Goal: Task Accomplishment & Management: Complete application form

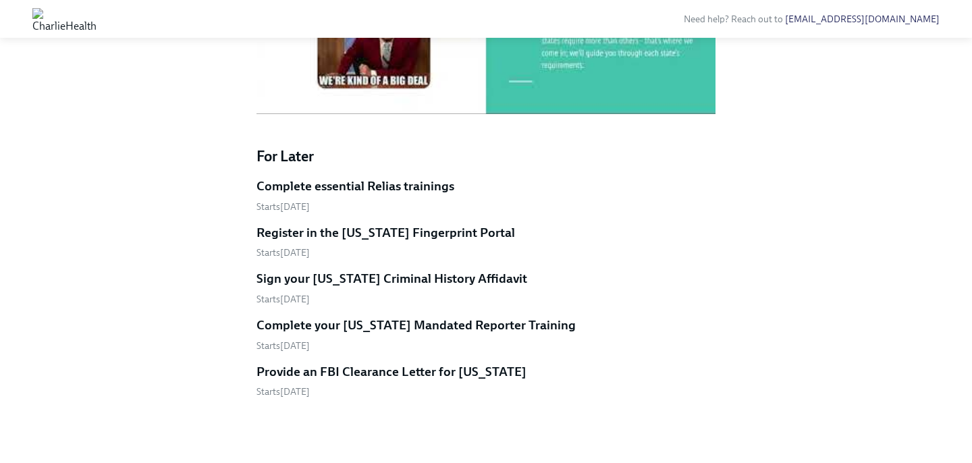
scroll to position [782, 0]
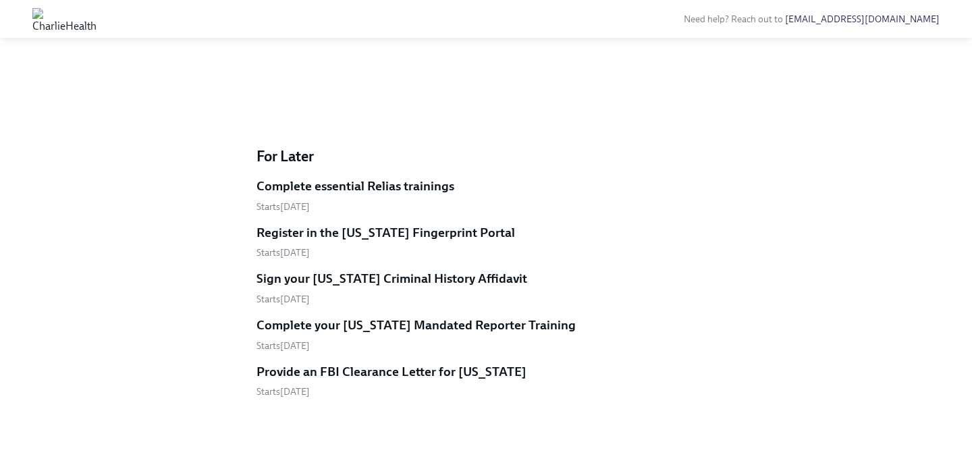
scroll to position [920, 0]
click at [430, 327] on h5 "Complete your [US_STATE] Mandated Reporter Training" at bounding box center [416, 326] width 319 height 18
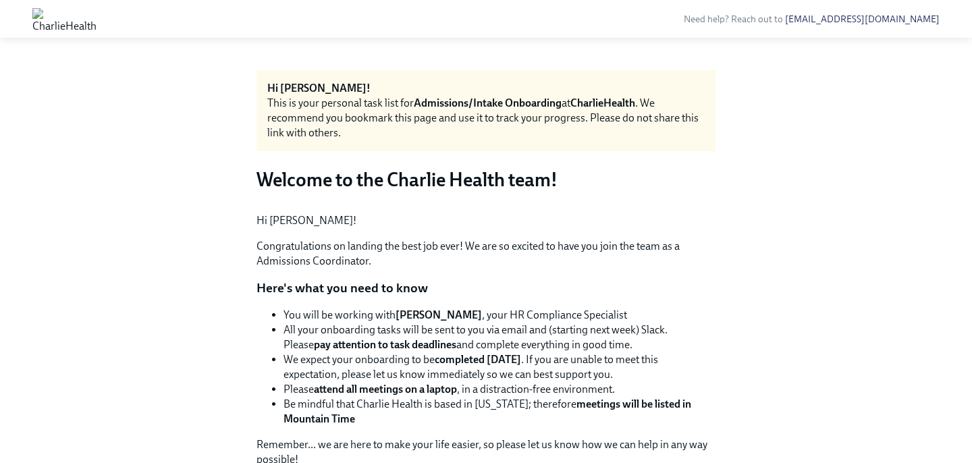
scroll to position [920, 0]
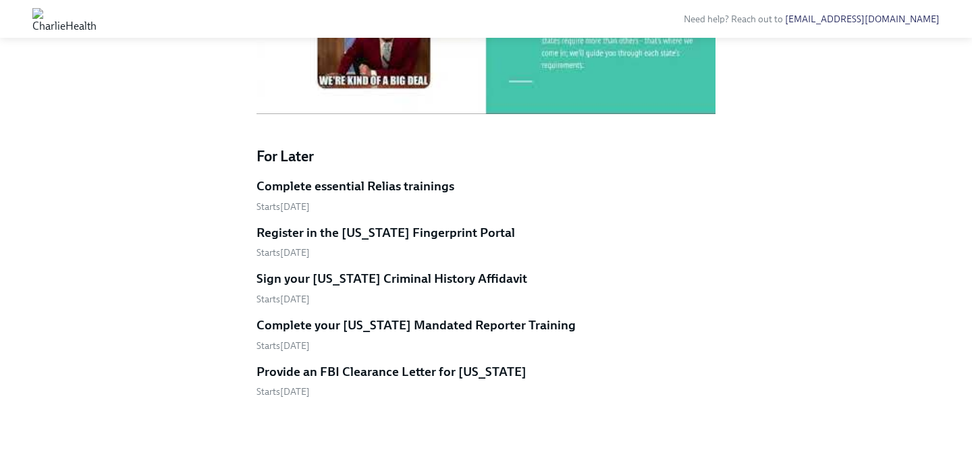
click at [415, 372] on h5 "Provide an FBI Clearance Letter for [US_STATE]" at bounding box center [392, 372] width 270 height 18
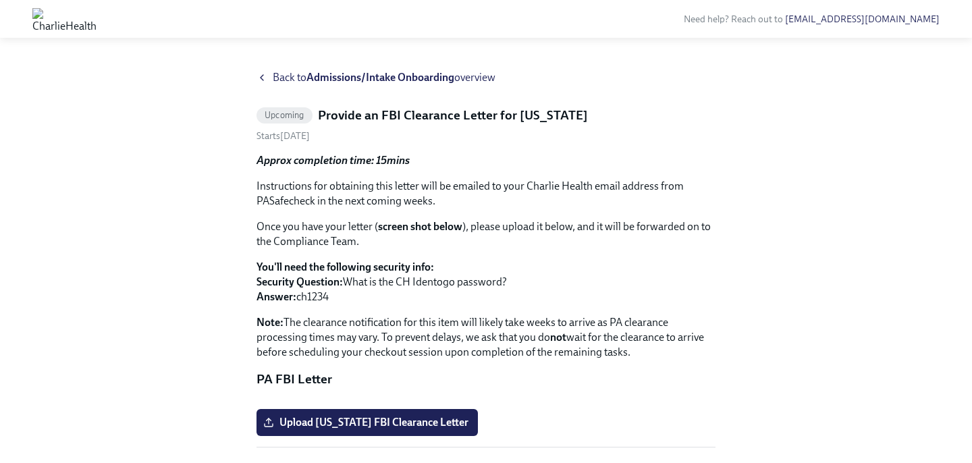
click at [255, 74] on div "Back to Admissions/Intake Onboarding overview Upcoming Provide an FBI Clearance…" at bounding box center [486, 275] width 929 height 410
click at [261, 76] on icon at bounding box center [262, 77] width 11 height 11
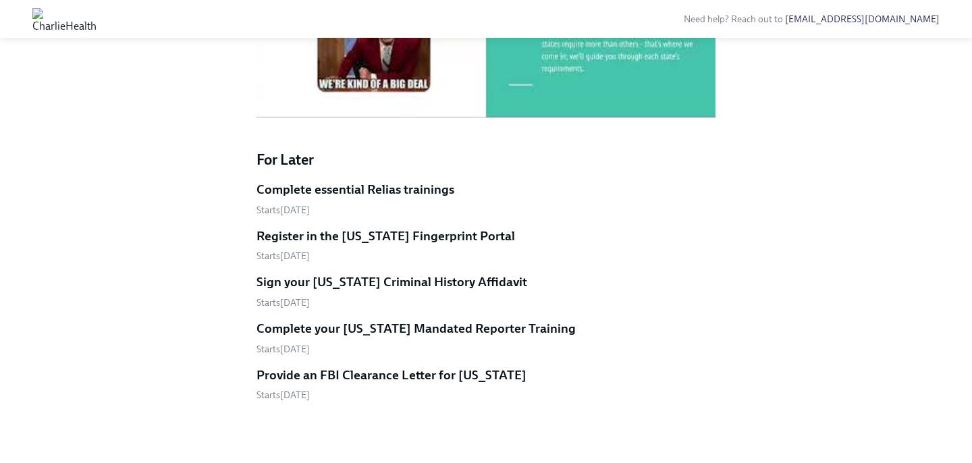
scroll to position [920, 0]
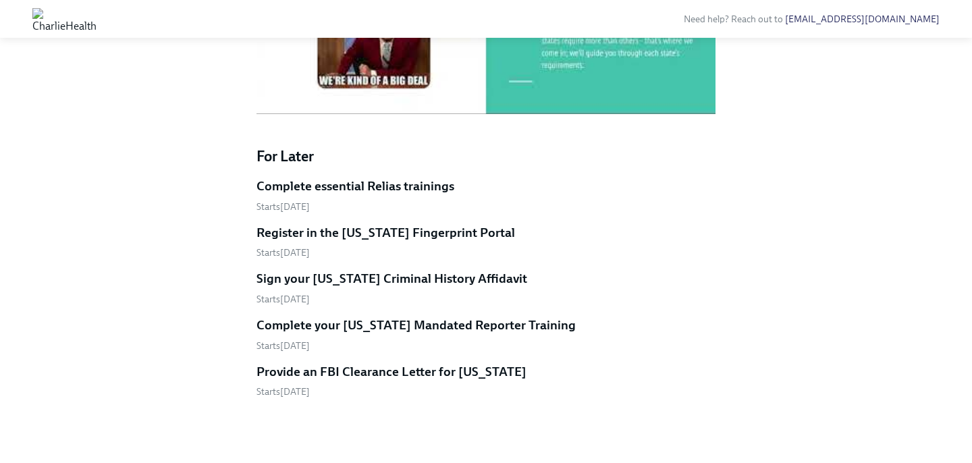
click at [410, 234] on h5 "Register in the [US_STATE] Fingerprint Portal" at bounding box center [386, 233] width 259 height 18
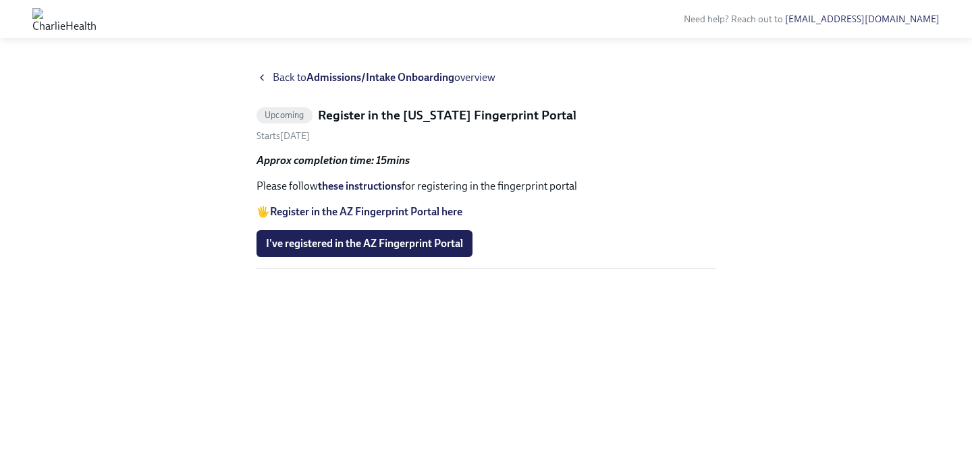
click at [359, 209] on strong "Register in the AZ Fingerprint Portal here" at bounding box center [366, 211] width 192 height 13
click at [346, 184] on link "these instructions" at bounding box center [360, 186] width 84 height 13
click at [264, 74] on icon at bounding box center [262, 77] width 11 height 11
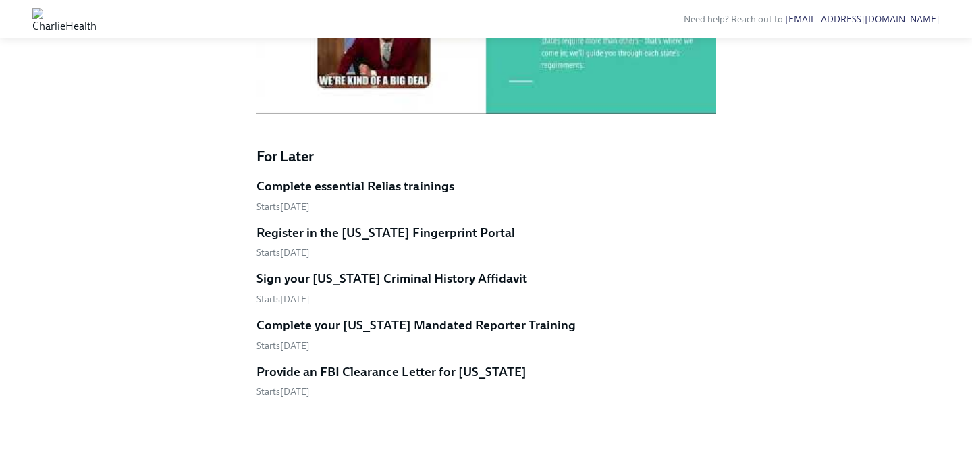
scroll to position [920, 0]
click at [373, 233] on h5 "Register in the [US_STATE] Fingerprint Portal" at bounding box center [386, 233] width 259 height 18
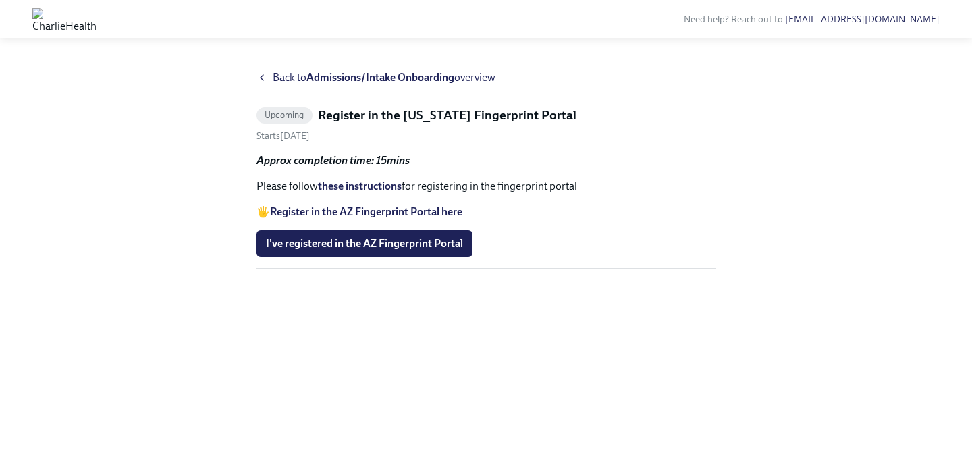
click at [369, 184] on link "these instructions" at bounding box center [360, 186] width 84 height 13
click at [257, 73] on icon at bounding box center [262, 77] width 11 height 11
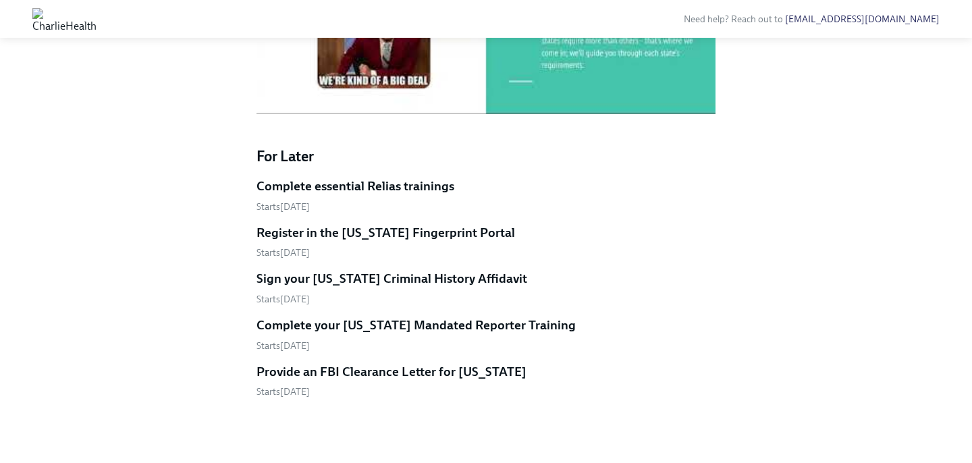
scroll to position [920, 0]
click at [390, 191] on h5 "Complete essential Relias trainings" at bounding box center [356, 187] width 198 height 18
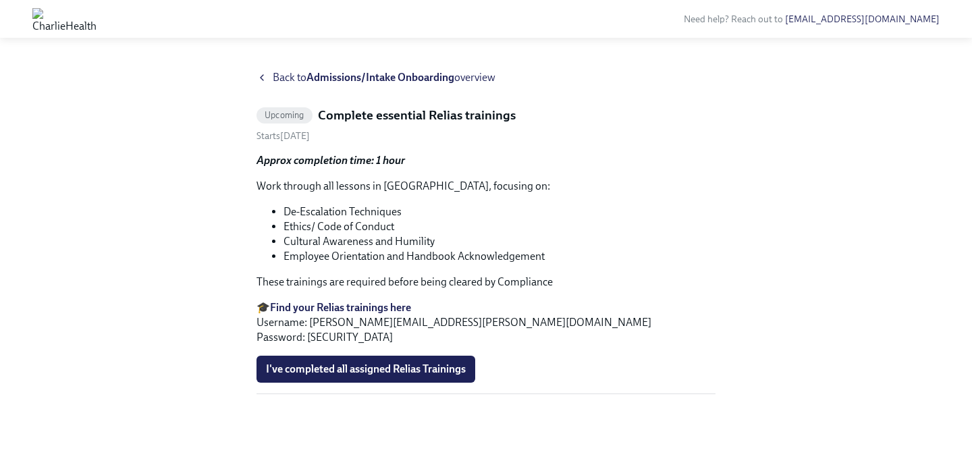
click at [257, 82] on icon at bounding box center [262, 77] width 11 height 11
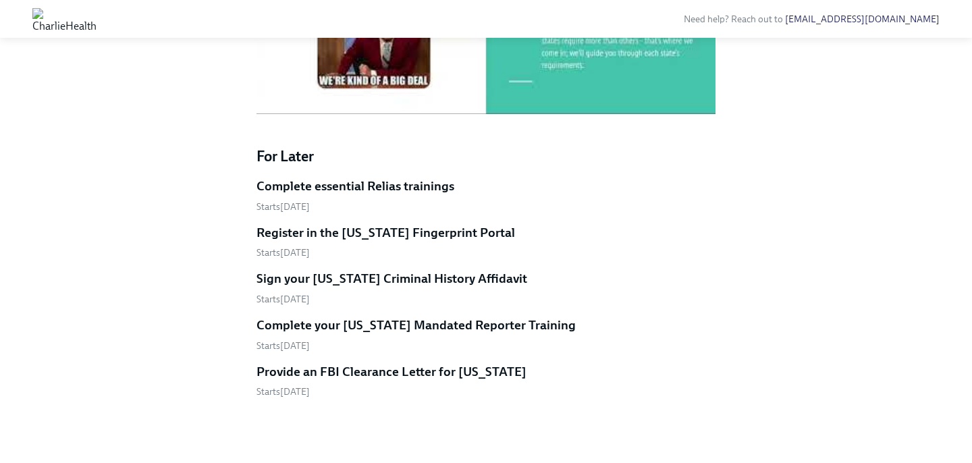
scroll to position [920, 0]
click at [382, 286] on h5 "Sign your [US_STATE] Criminal History Affidavit" at bounding box center [392, 279] width 271 height 18
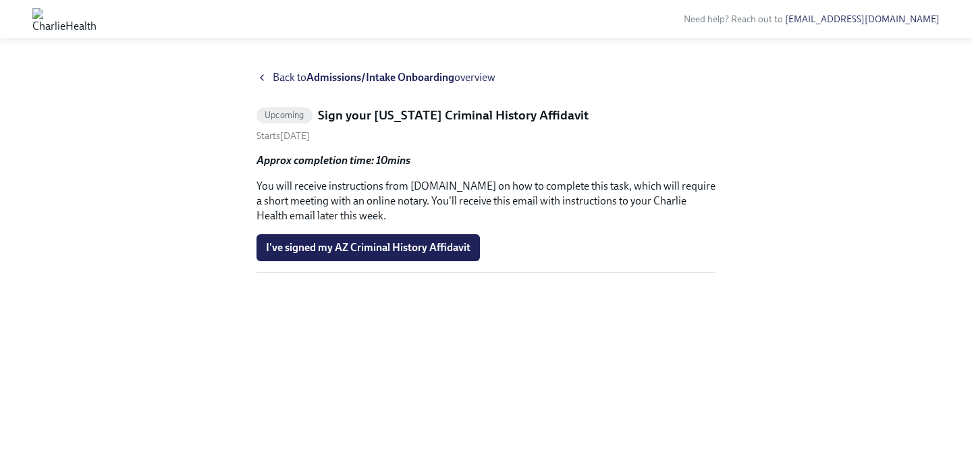
click at [270, 81] on div "Back to Admissions/Intake Onboarding overview" at bounding box center [486, 77] width 459 height 15
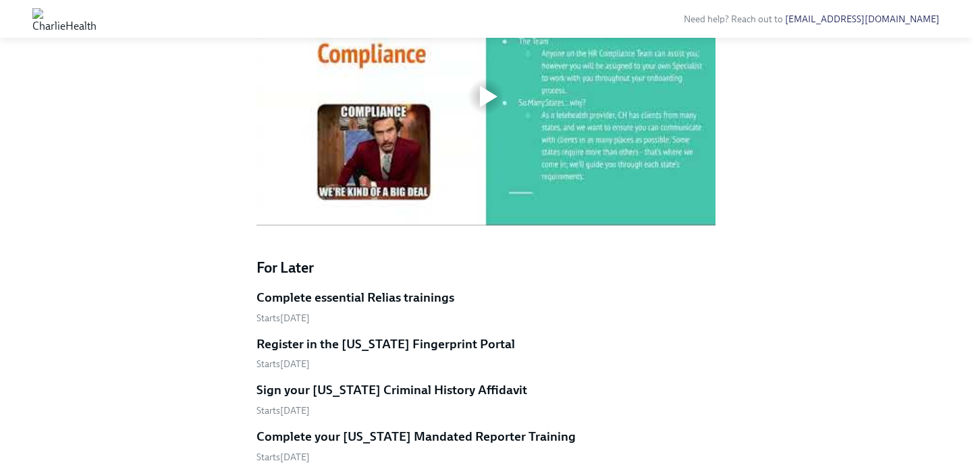
scroll to position [920, 0]
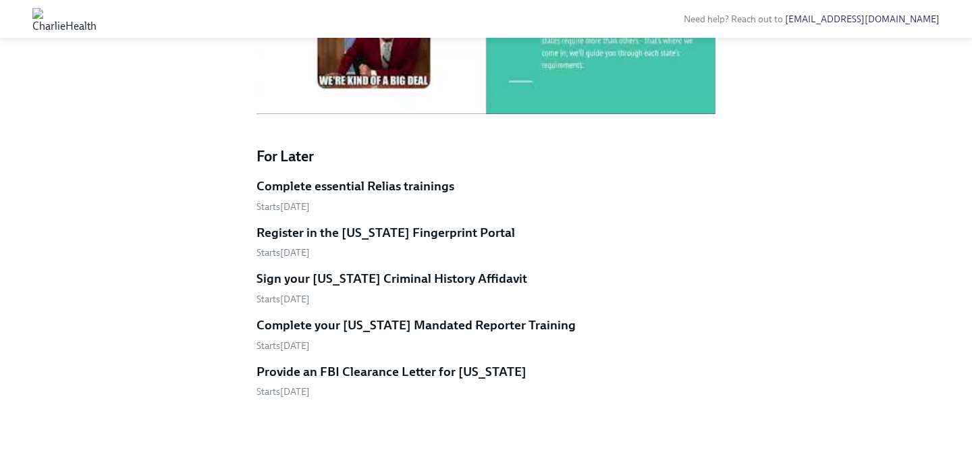
click at [381, 325] on h5 "Complete your [US_STATE] Mandated Reporter Training" at bounding box center [416, 326] width 319 height 18
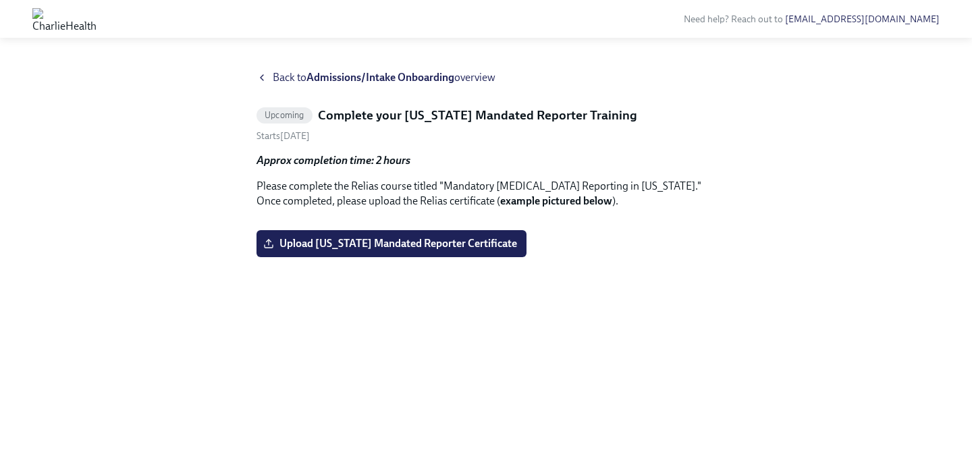
scroll to position [17, 0]
click at [269, 70] on div "Back to Admissions/Intake Onboarding overview" at bounding box center [486, 77] width 459 height 15
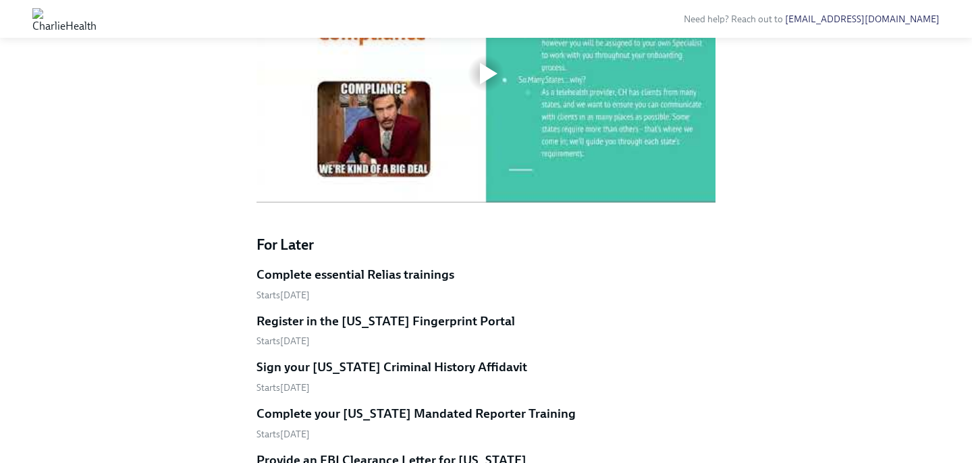
scroll to position [920, 0]
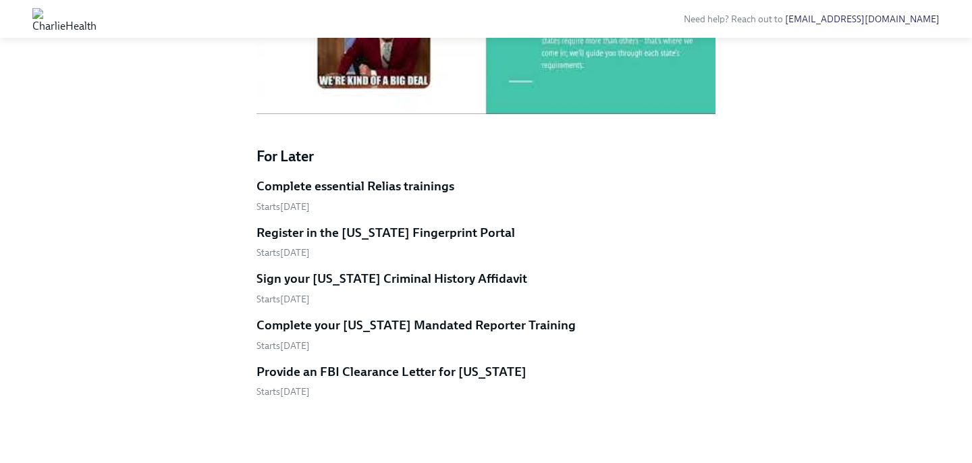
click at [377, 371] on h5 "Provide an FBI Clearance Letter for [US_STATE]" at bounding box center [392, 372] width 270 height 18
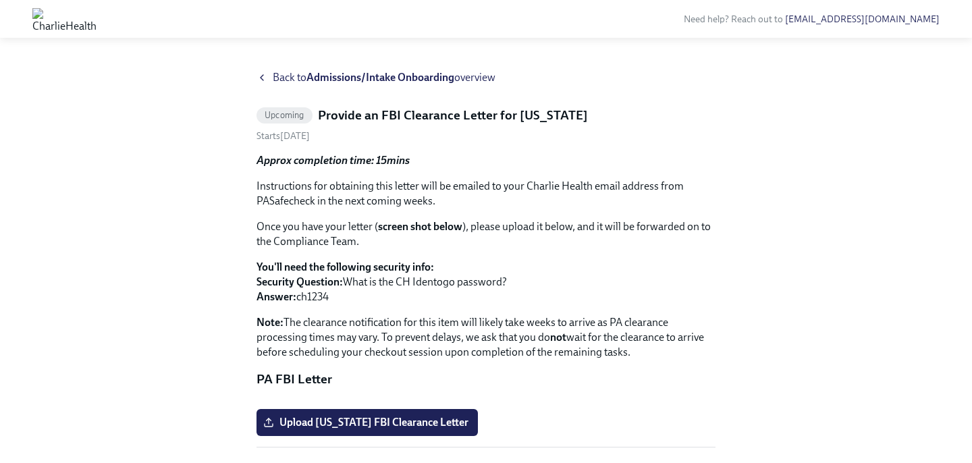
click at [268, 74] on div "Back to Admissions/Intake Onboarding overview" at bounding box center [486, 77] width 459 height 15
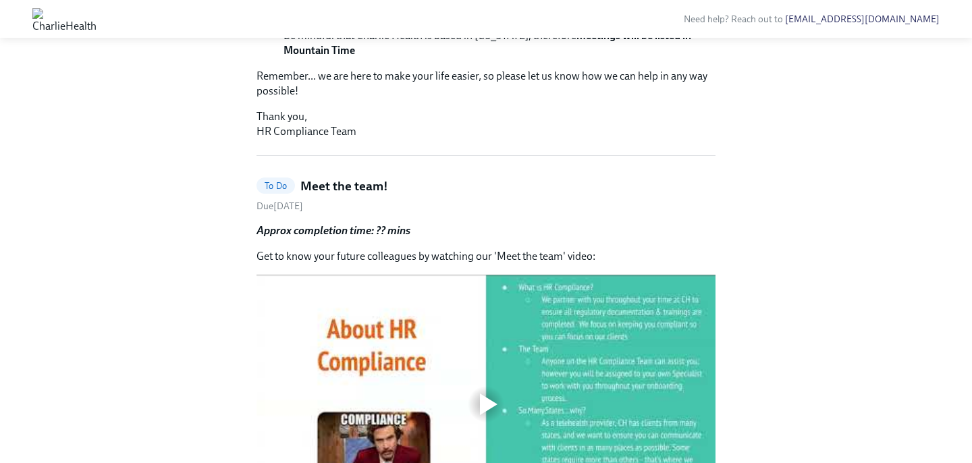
scroll to position [920, 0]
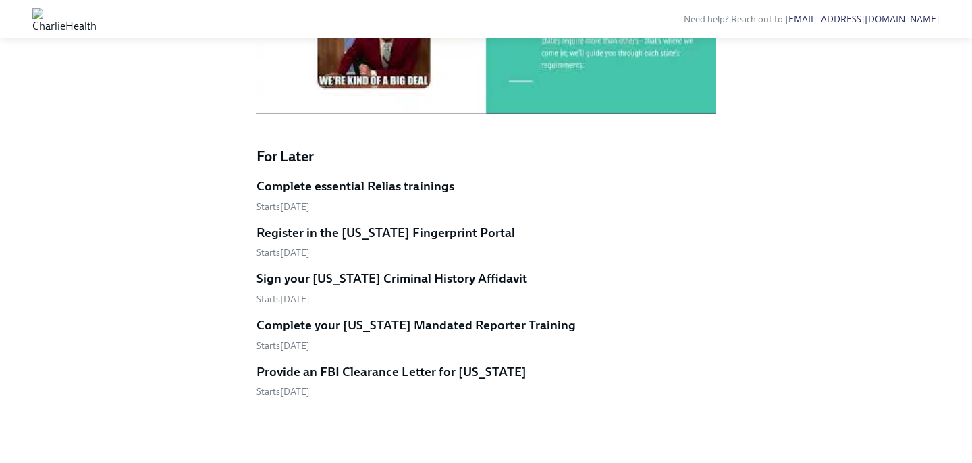
click at [321, 279] on h5 "Sign your [US_STATE] Criminal History Affidavit" at bounding box center [392, 279] width 271 height 18
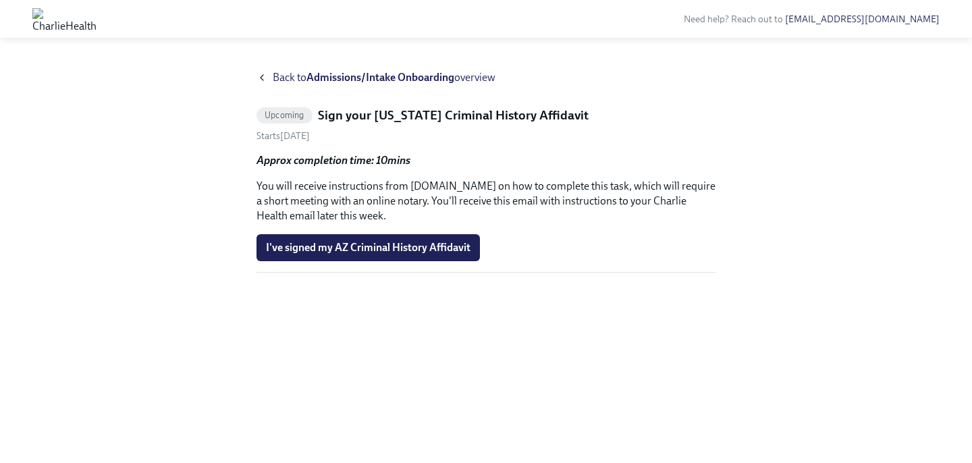
click at [260, 80] on icon at bounding box center [262, 77] width 11 height 11
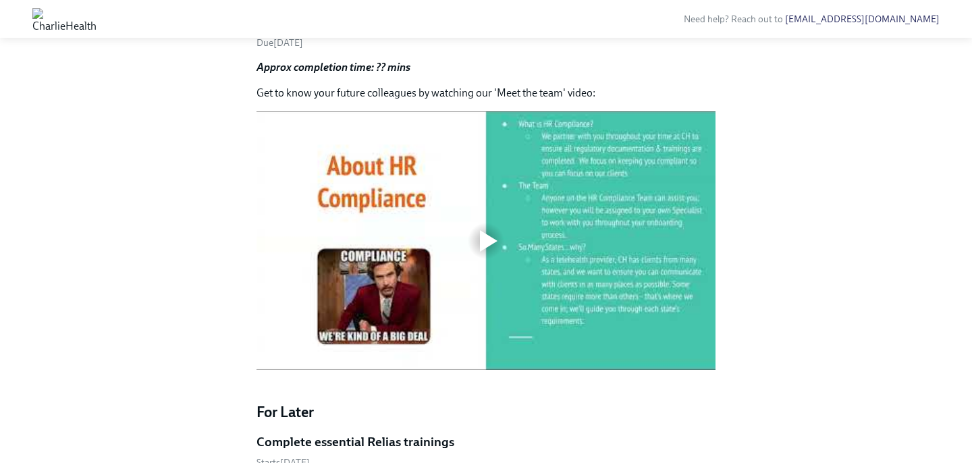
scroll to position [582, 0]
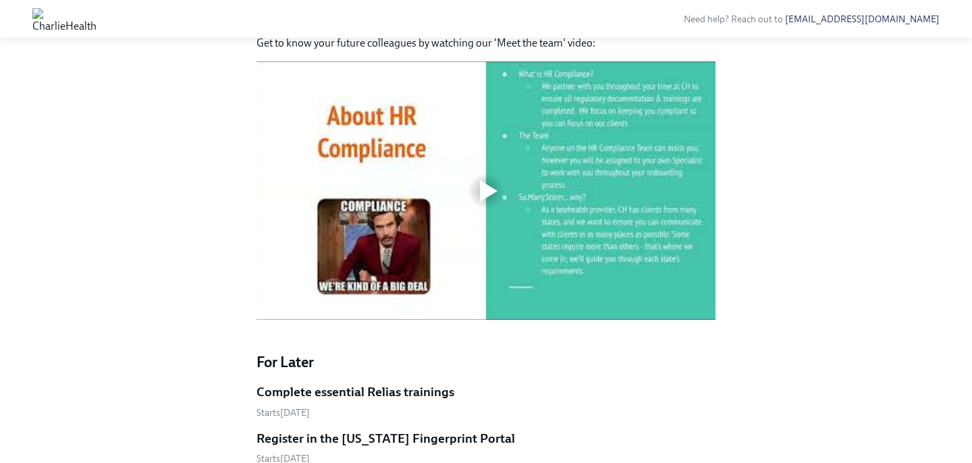
click at [410, 279] on div at bounding box center [486, 190] width 459 height 259
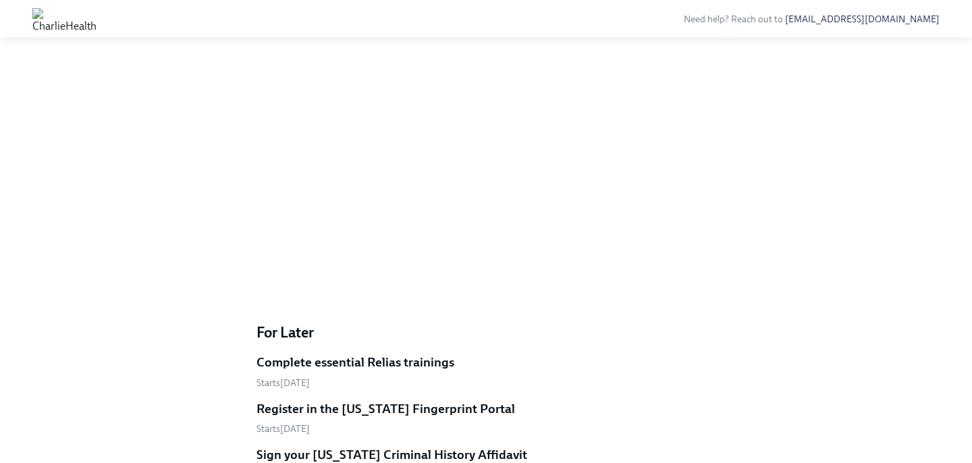
scroll to position [649, 0]
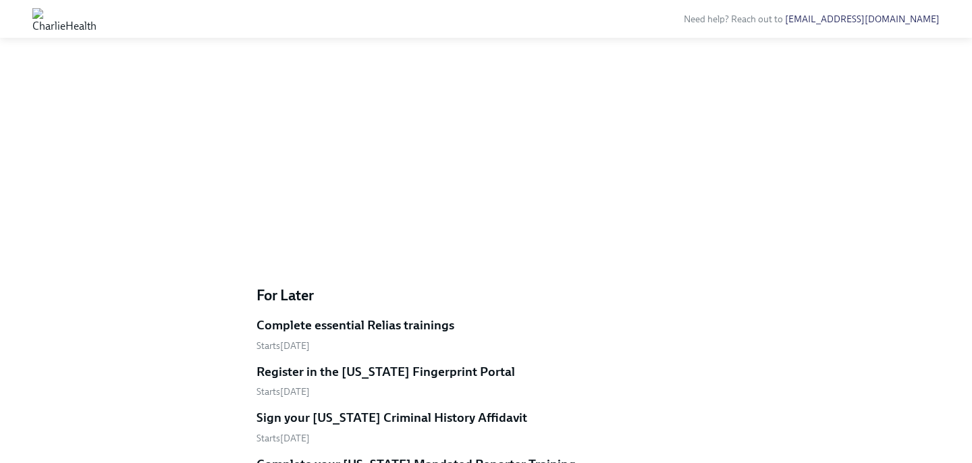
click at [671, 69] on div "To Do Meet the team! Due [DATE] Approx completion time: ?? mins Get to know you…" at bounding box center [486, 75] width 459 height 356
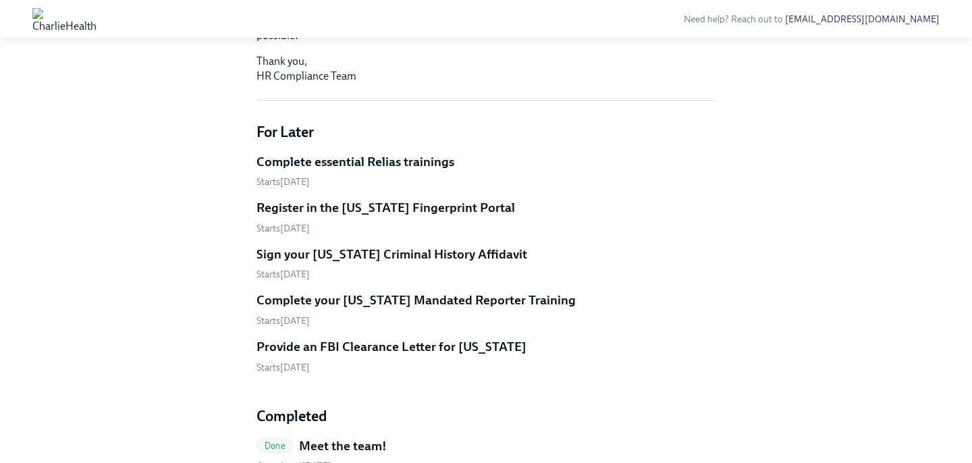
scroll to position [415, 0]
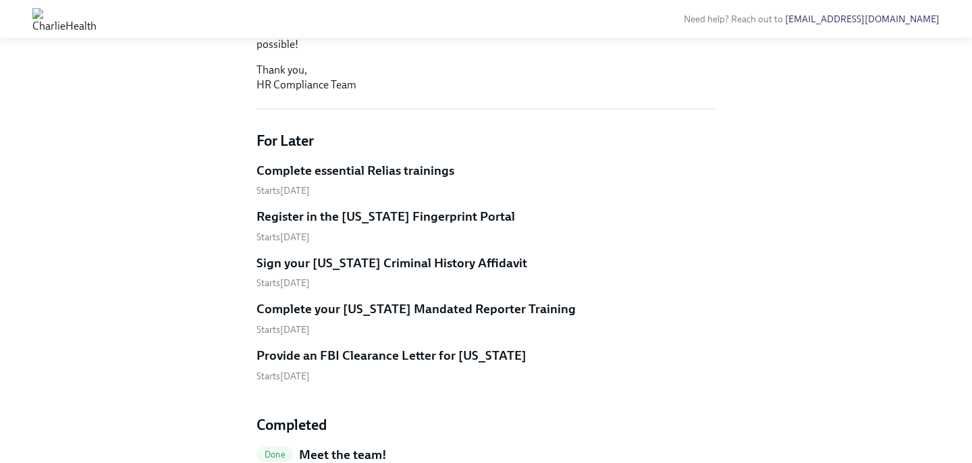
click at [377, 180] on h5 "Complete essential Relias trainings" at bounding box center [356, 171] width 198 height 18
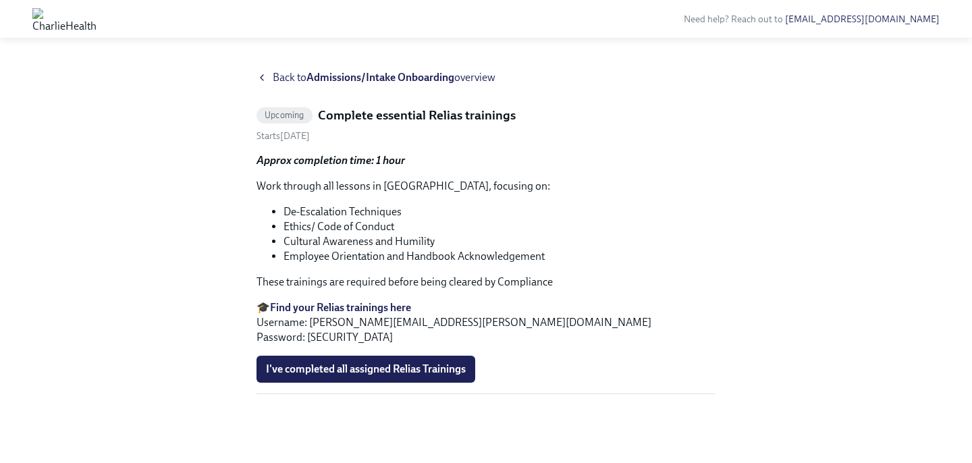
click at [319, 211] on li "De-Escalation Techniques" at bounding box center [500, 212] width 432 height 15
click at [271, 186] on p "Work through all lessons in [GEOGRAPHIC_DATA], focusing on:" at bounding box center [486, 186] width 459 height 15
click at [284, 113] on span "Upcoming" at bounding box center [285, 115] width 56 height 10
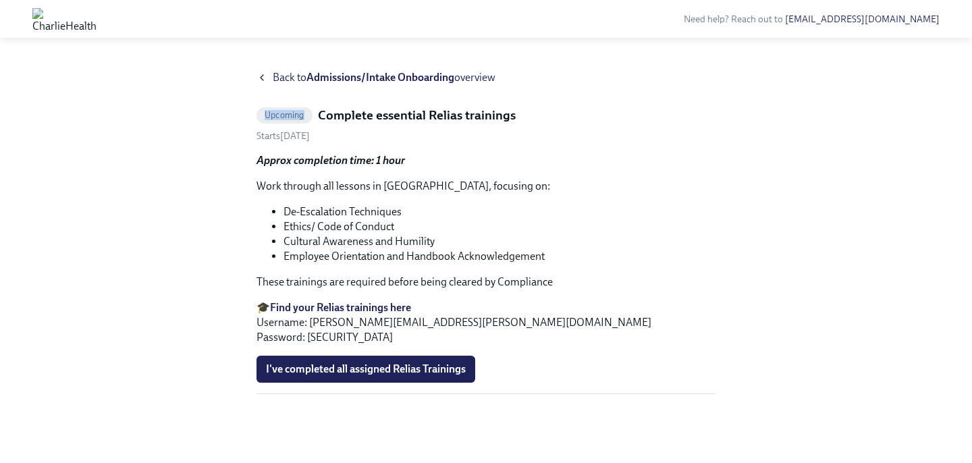
click at [284, 113] on span "Upcoming" at bounding box center [285, 115] width 56 height 10
click at [269, 134] on span "Starts [DATE]" at bounding box center [283, 135] width 53 height 11
click at [245, 190] on div "Back to Admissions/Intake Onboarding overview Upcoming Complete essential Relia…" at bounding box center [486, 250] width 929 height 361
click at [258, 76] on icon at bounding box center [262, 77] width 11 height 11
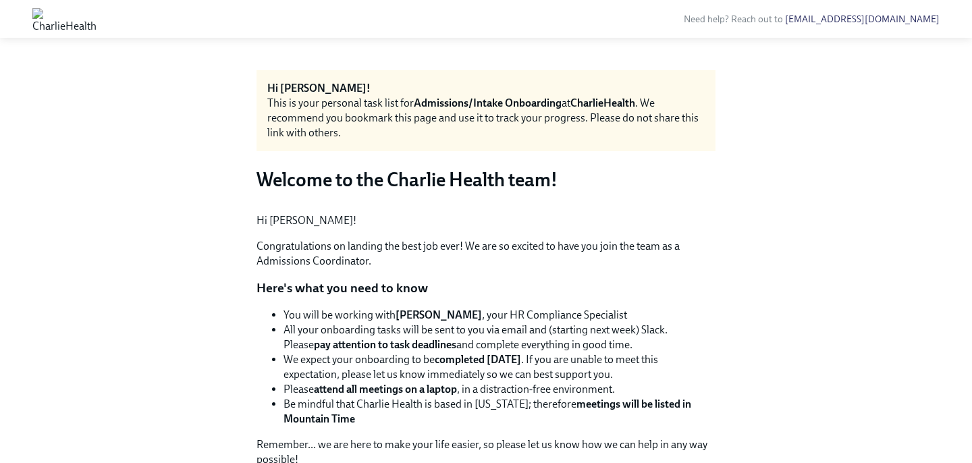
click at [460, 107] on strong "Admissions/Intake Onboarding" at bounding box center [488, 103] width 148 height 13
click at [460, 108] on strong "Admissions/Intake Onboarding" at bounding box center [488, 103] width 148 height 13
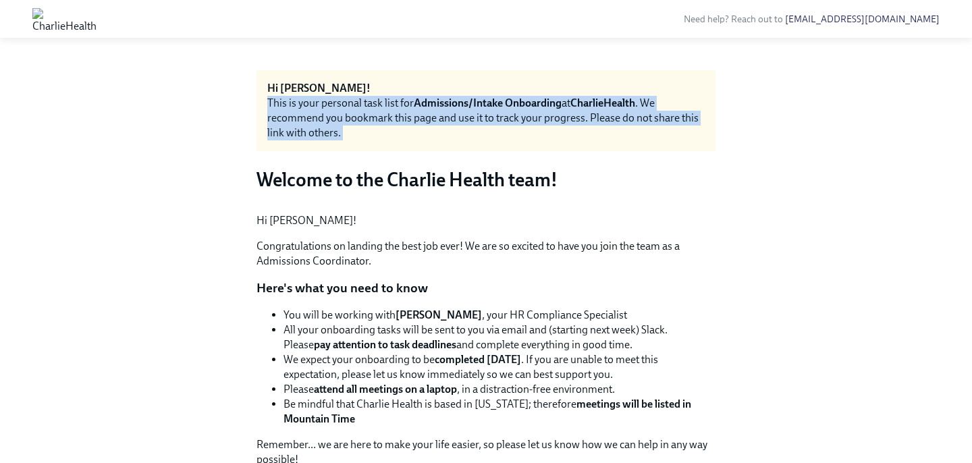
click at [460, 108] on strong "Admissions/Intake Onboarding" at bounding box center [488, 103] width 148 height 13
click at [489, 105] on strong "Admissions/Intake Onboarding" at bounding box center [488, 103] width 148 height 13
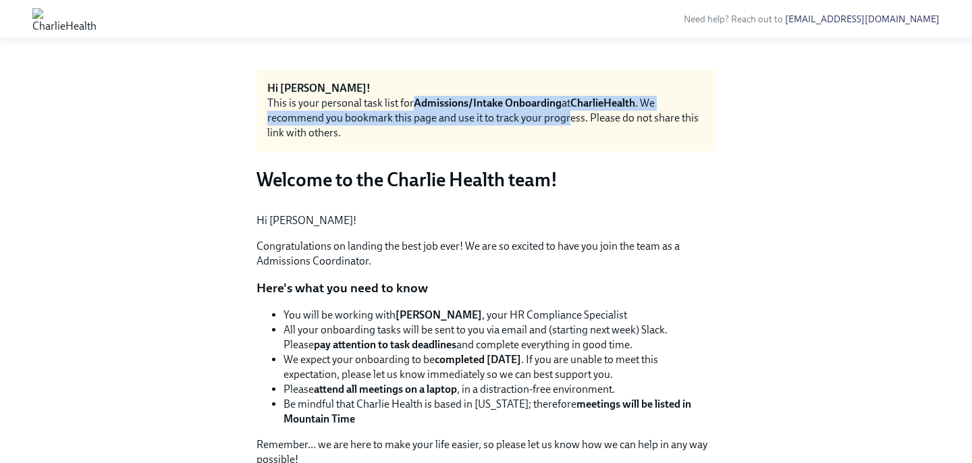
drag, startPoint x: 415, startPoint y: 104, endPoint x: 571, endPoint y: 112, distance: 156.2
click at [571, 112] on div "This is your personal task list for Admissions/Intake Onboarding at CharlieHeal…" at bounding box center [485, 118] width 437 height 45
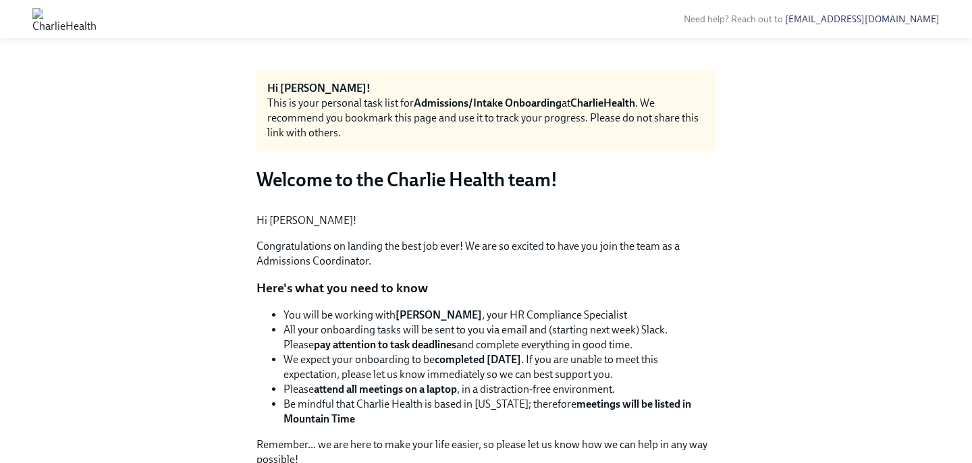
click at [568, 146] on div "Hi [PERSON_NAME]! This is your personal task list for Admissions/Intake Onboard…" at bounding box center [486, 110] width 459 height 81
